Goal: Transaction & Acquisition: Purchase product/service

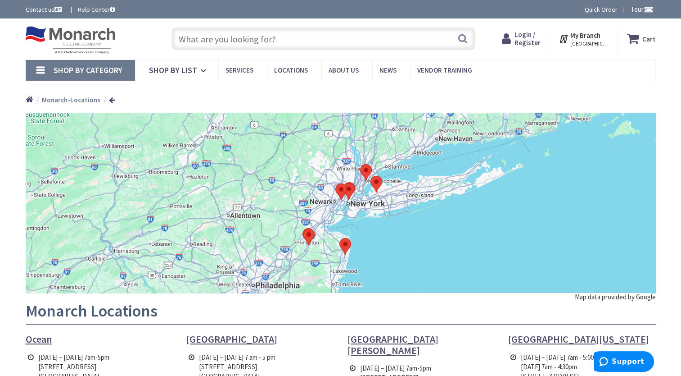
click at [198, 47] on input "text" at bounding box center [324, 38] width 304 height 23
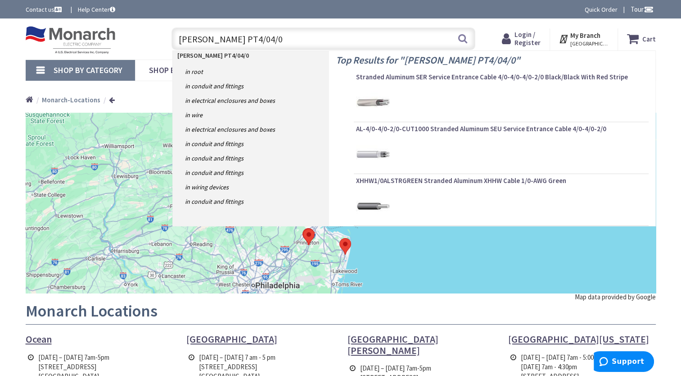
type input "harger PT4/04/0B"
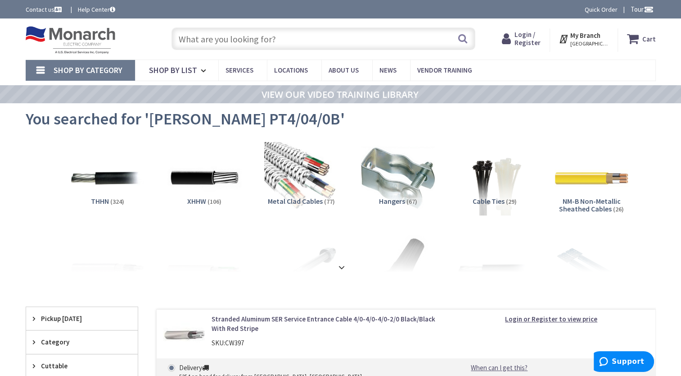
drag, startPoint x: 547, startPoint y: 128, endPoint x: 539, endPoint y: 129, distance: 7.7
click at [547, 128] on div "You searched for '[PERSON_NAME] PT4/04/0B'" at bounding box center [341, 120] width 631 height 34
click at [674, 98] on rs-slide "VIEW OUR VIDEO TRAINING LIBRARY" at bounding box center [340, 94] width 681 height 18
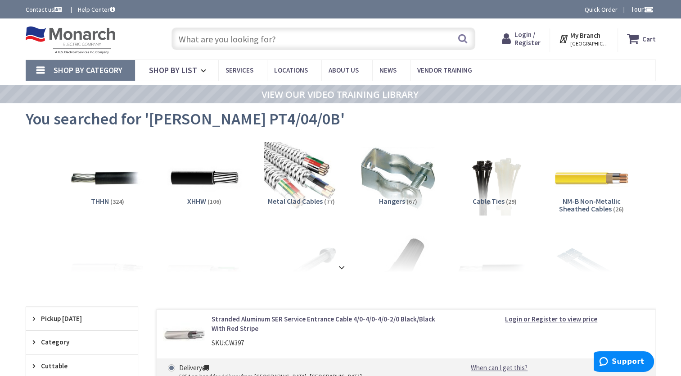
click at [282, 43] on input "text" at bounding box center [324, 38] width 304 height 23
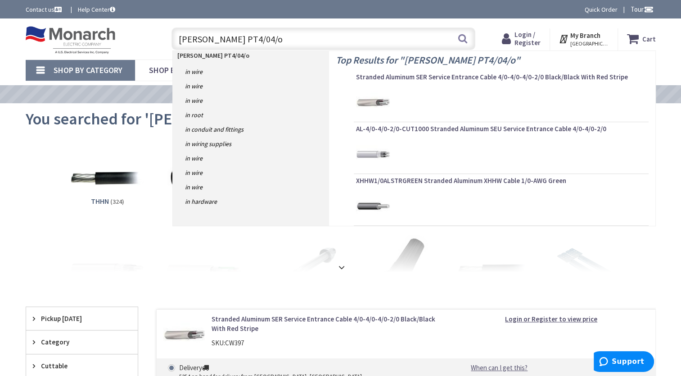
type input "[PERSON_NAME] PT4/04/ob"
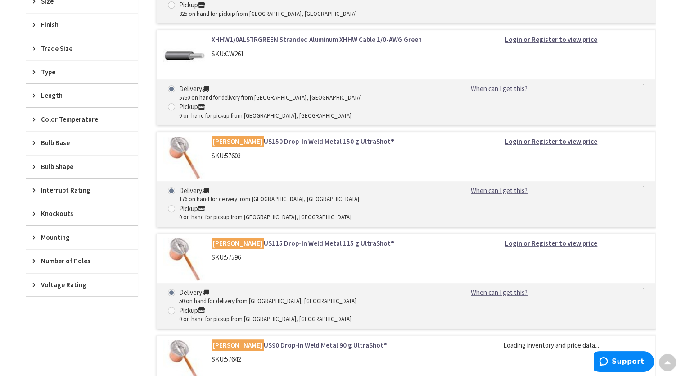
scroll to position [492, 0]
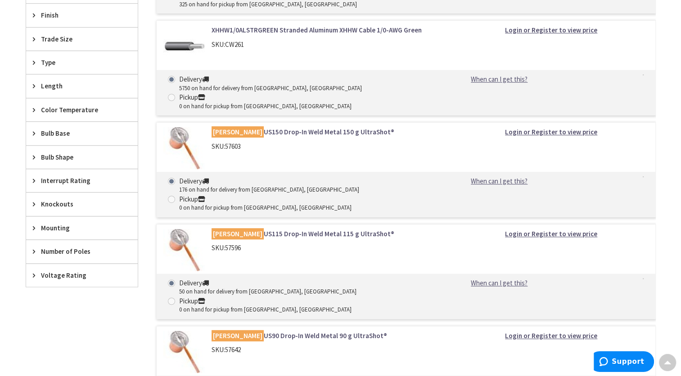
drag, startPoint x: 680, startPoint y: 215, endPoint x: 688, endPoint y: 246, distance: 31.5
click at [681, 246] on html "Accessibility Screen-Reader Guide, Feedback, and Issue Reporting | New window L…" at bounding box center [340, 286] width 681 height 1557
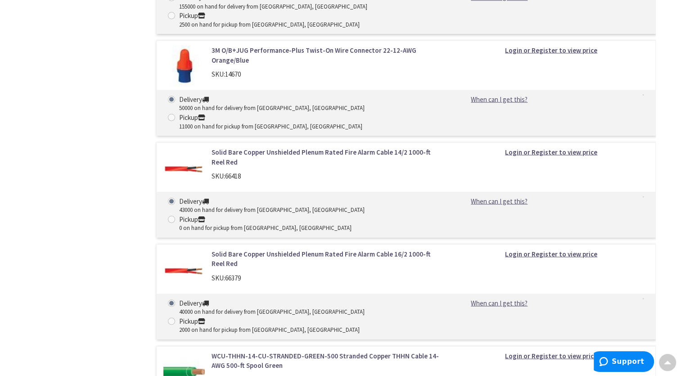
scroll to position [1699, 0]
